Goal: Use online tool/utility: Utilize a website feature to perform a specific function

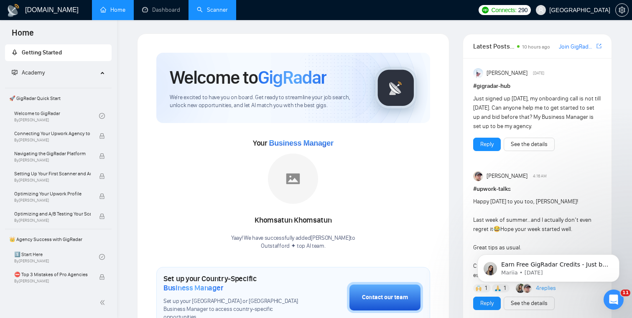
click at [200, 13] on link "Scanner" at bounding box center [212, 9] width 31 height 7
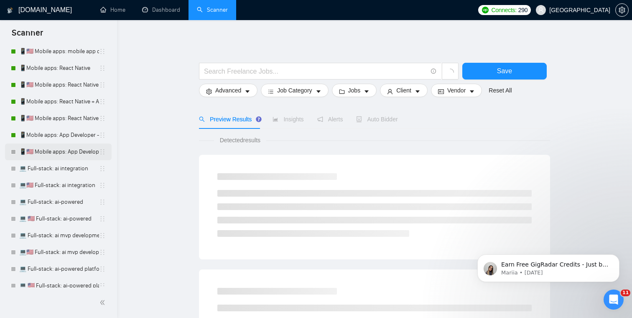
scroll to position [71, 0]
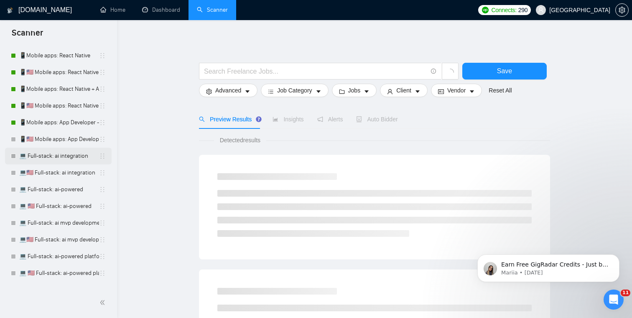
click at [46, 156] on link "💻 Full-stack: ai integration" at bounding box center [59, 155] width 80 height 17
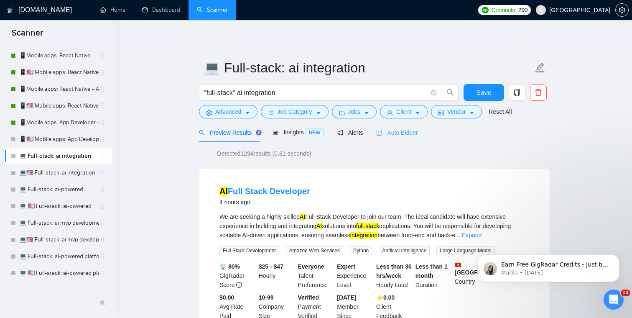
click at [412, 127] on div "Auto Bidder" at bounding box center [396, 132] width 41 height 20
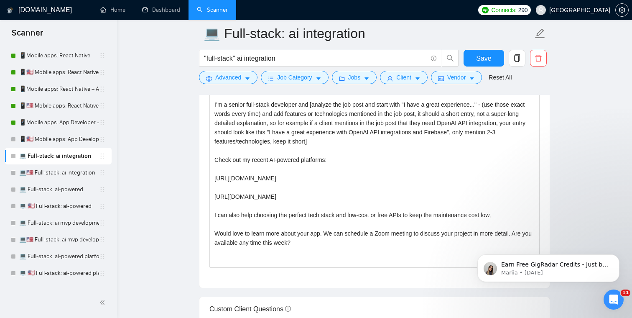
scroll to position [949, 0]
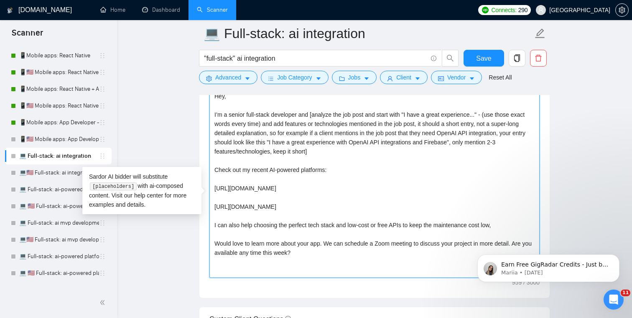
drag, startPoint x: 313, startPoint y: 267, endPoint x: 195, endPoint y: 97, distance: 206.2
